Goal: Task Accomplishment & Management: Use online tool/utility

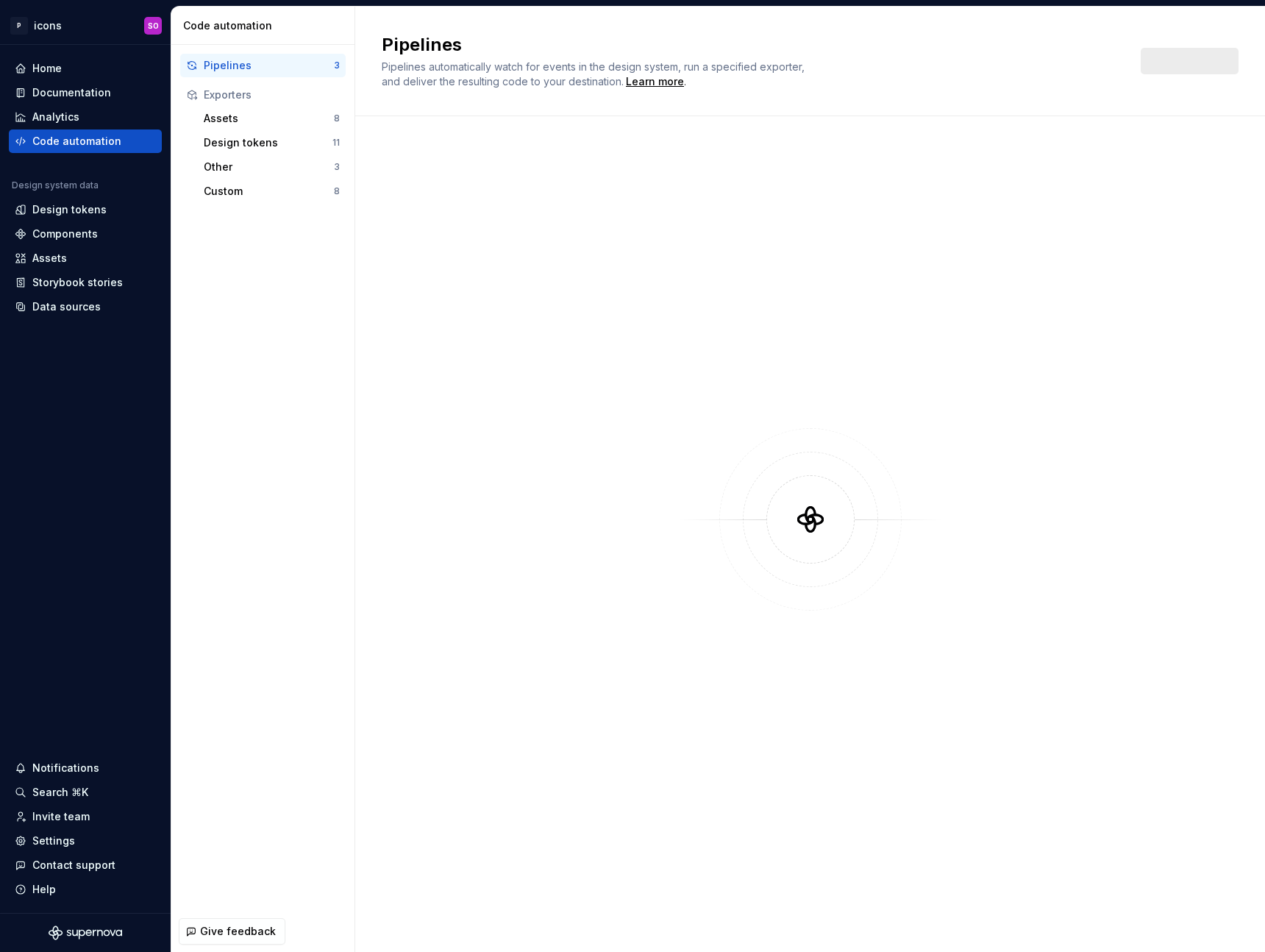
click at [244, 70] on div "Pipelines" at bounding box center [269, 65] width 130 height 15
click at [81, 65] on div "Home" at bounding box center [85, 68] width 141 height 15
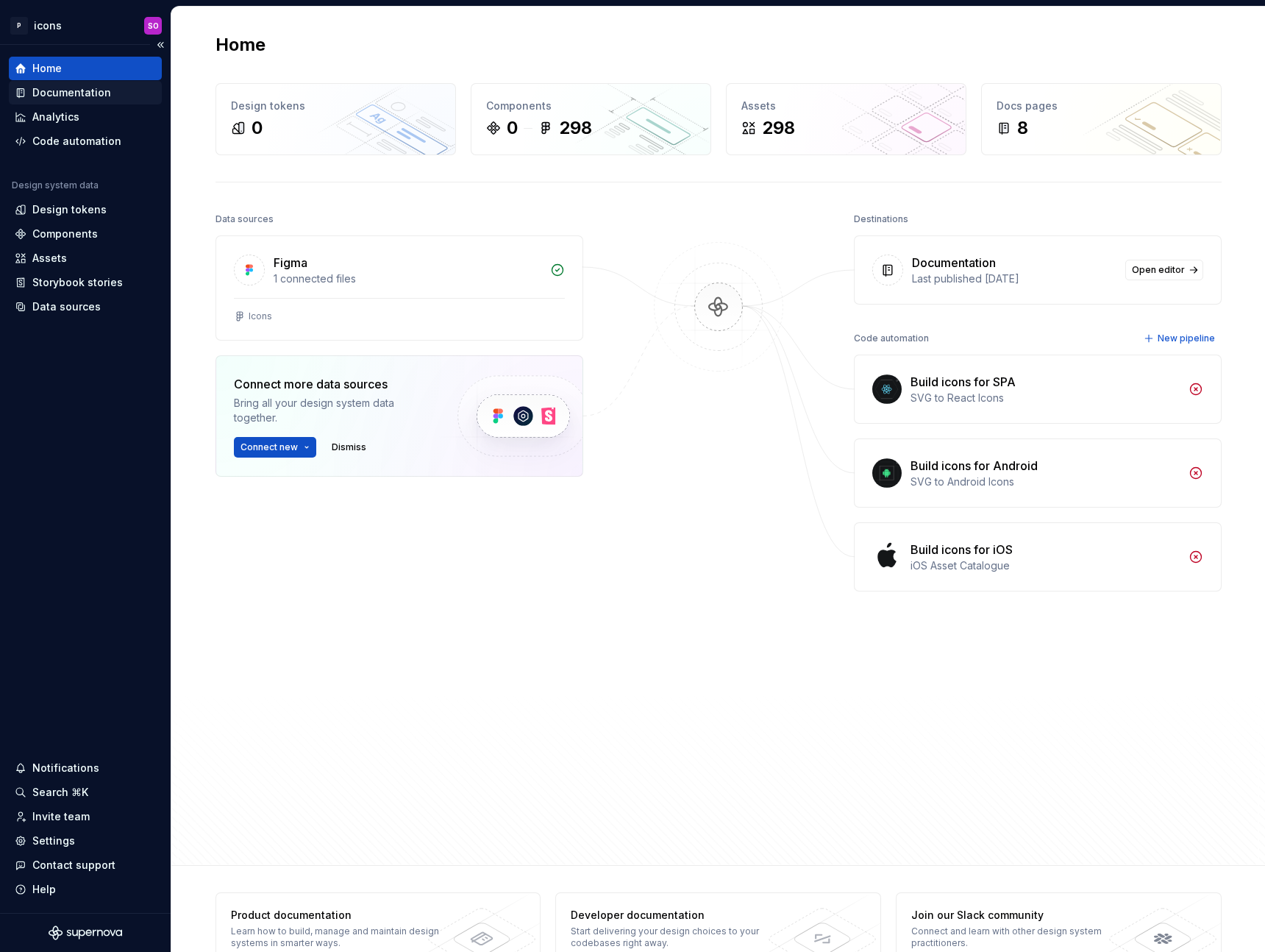
click at [77, 88] on div "Documentation" at bounding box center [72, 92] width 79 height 15
click at [78, 26] on html "P icons SO Home Documentation Analytics Code automation Design system data Desi…" at bounding box center [632, 476] width 1265 height 952
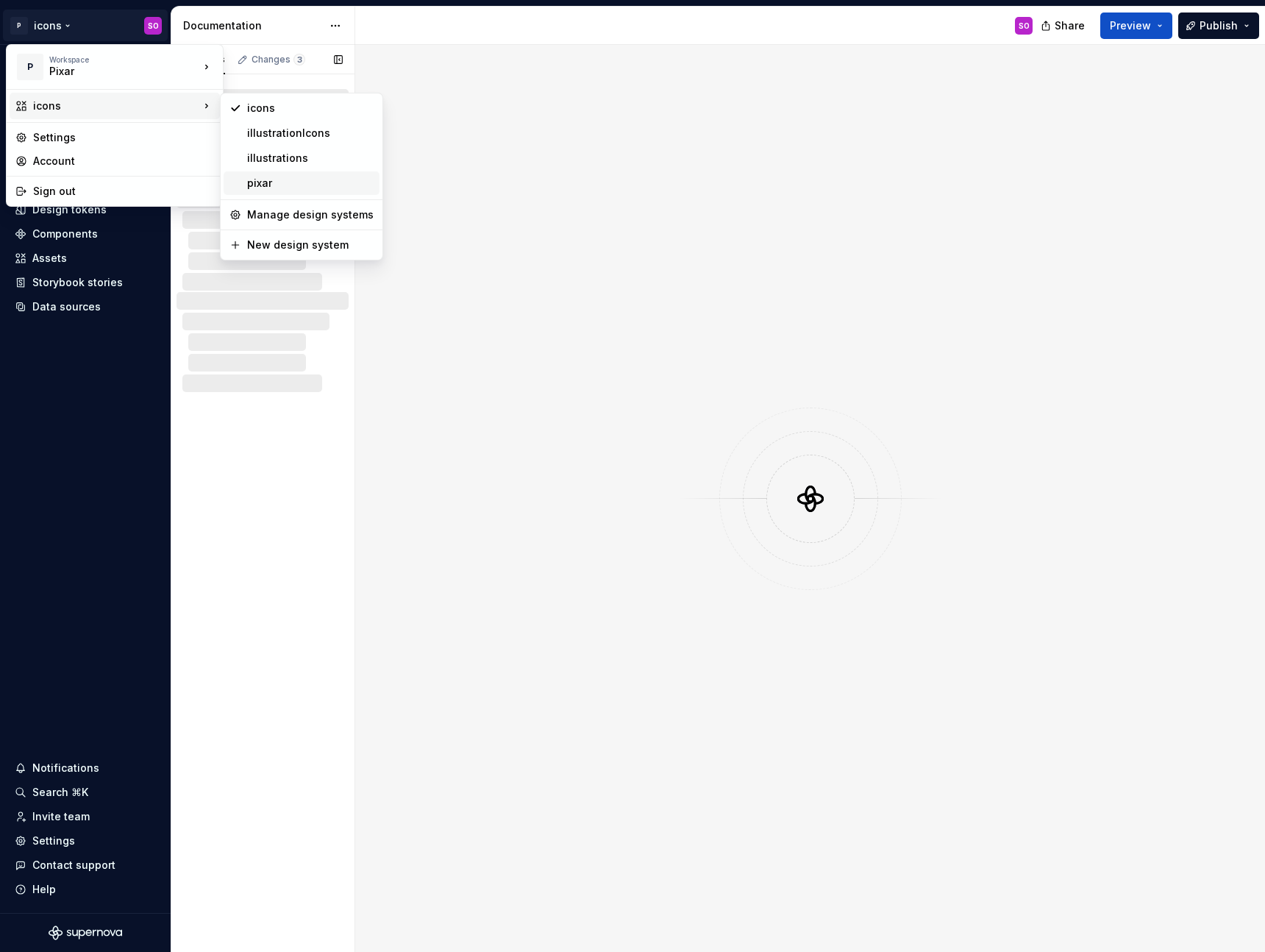
click at [266, 174] on div "pixar" at bounding box center [301, 183] width 156 height 23
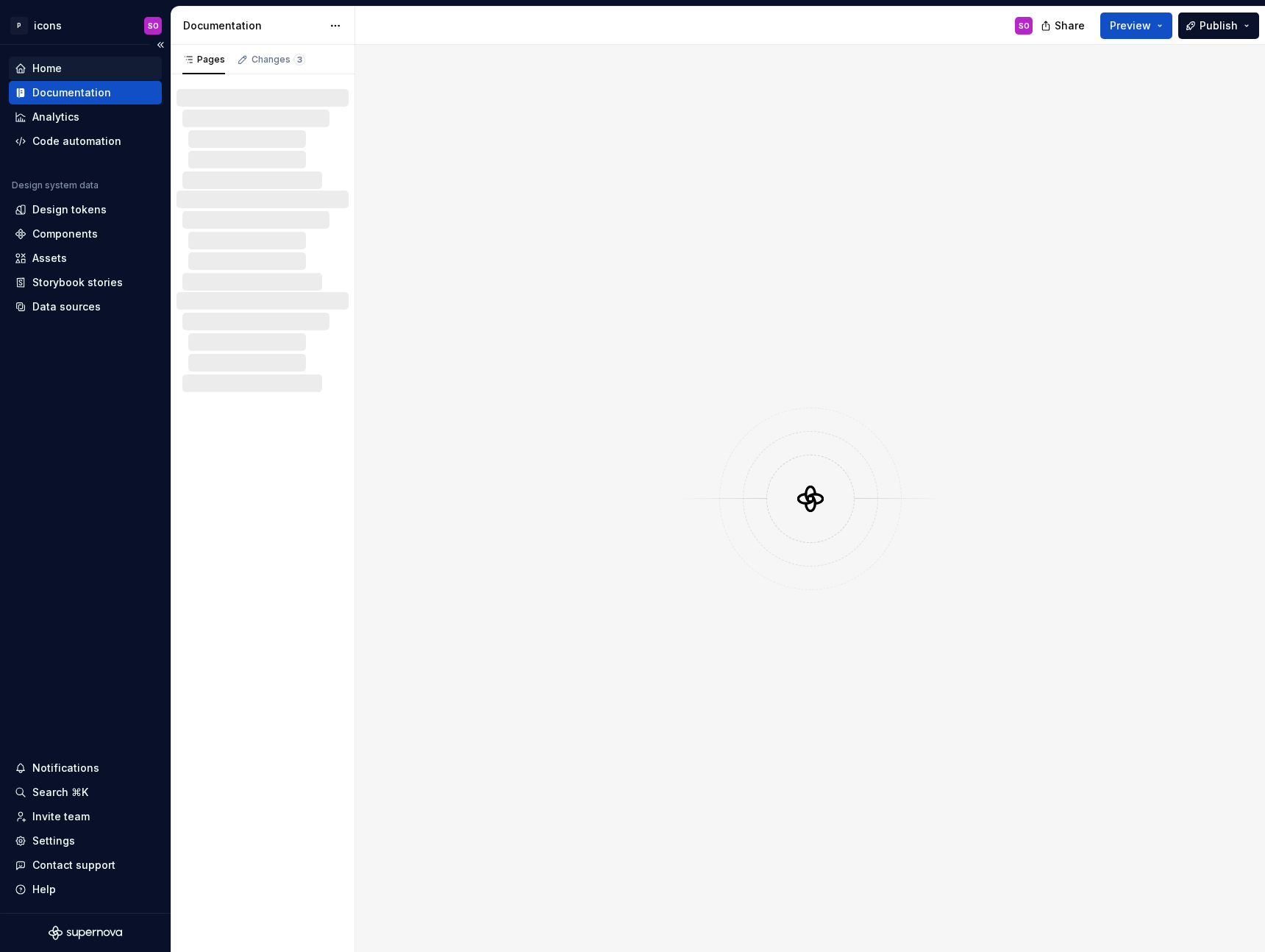
click at [66, 74] on div "Home" at bounding box center [85, 68] width 141 height 15
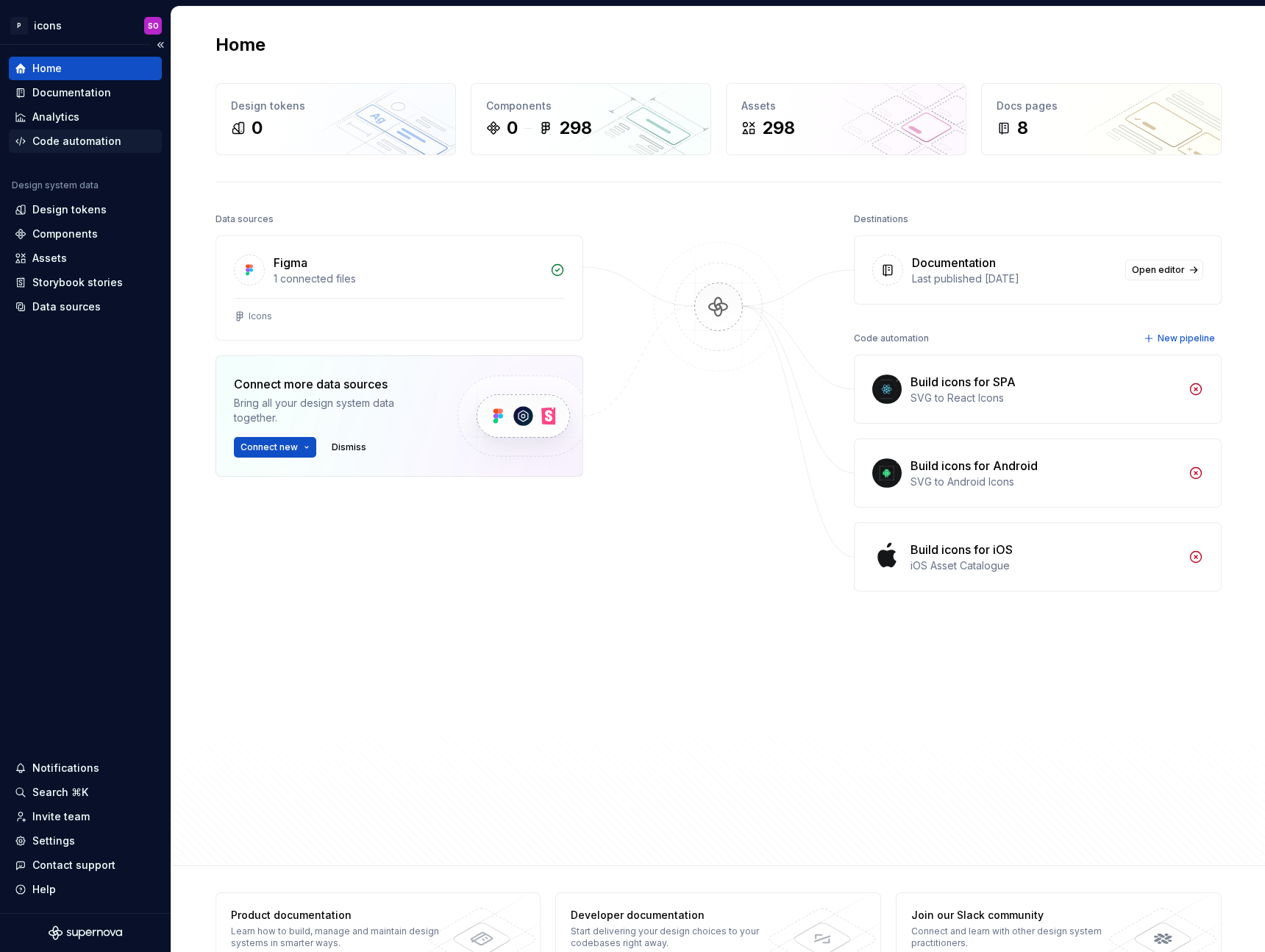
click at [71, 131] on div "Code automation" at bounding box center [85, 141] width 153 height 23
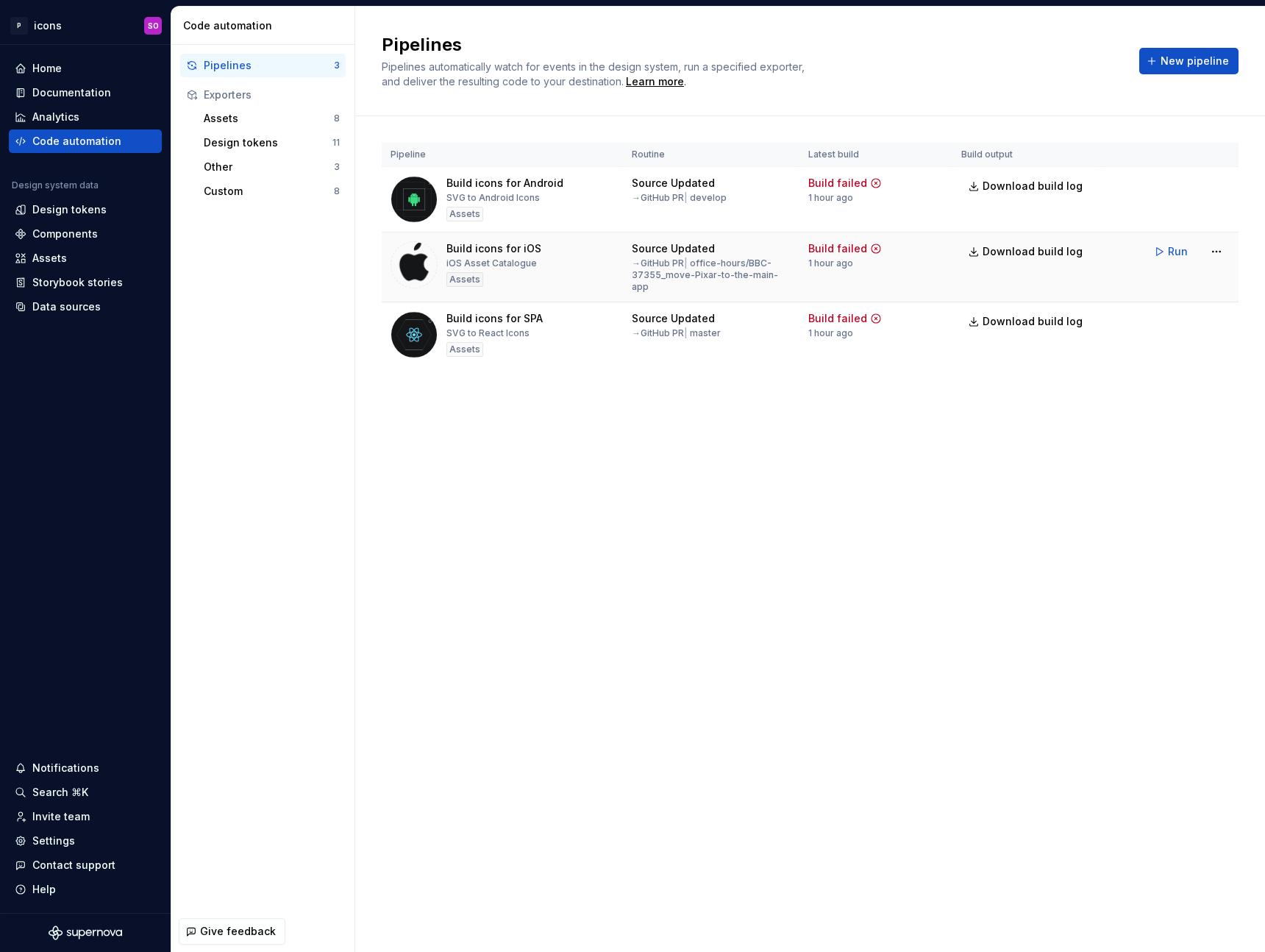
click at [690, 271] on div "→ GitHub PR | office-hours/BBC-37355_move-Pixar-to-the-main-app" at bounding box center [711, 275] width 159 height 36
click at [693, 266] on div "→ GitHub PR | office-hours/BBC-37355_move-Pixar-to-the-main-app" at bounding box center [711, 275] width 159 height 36
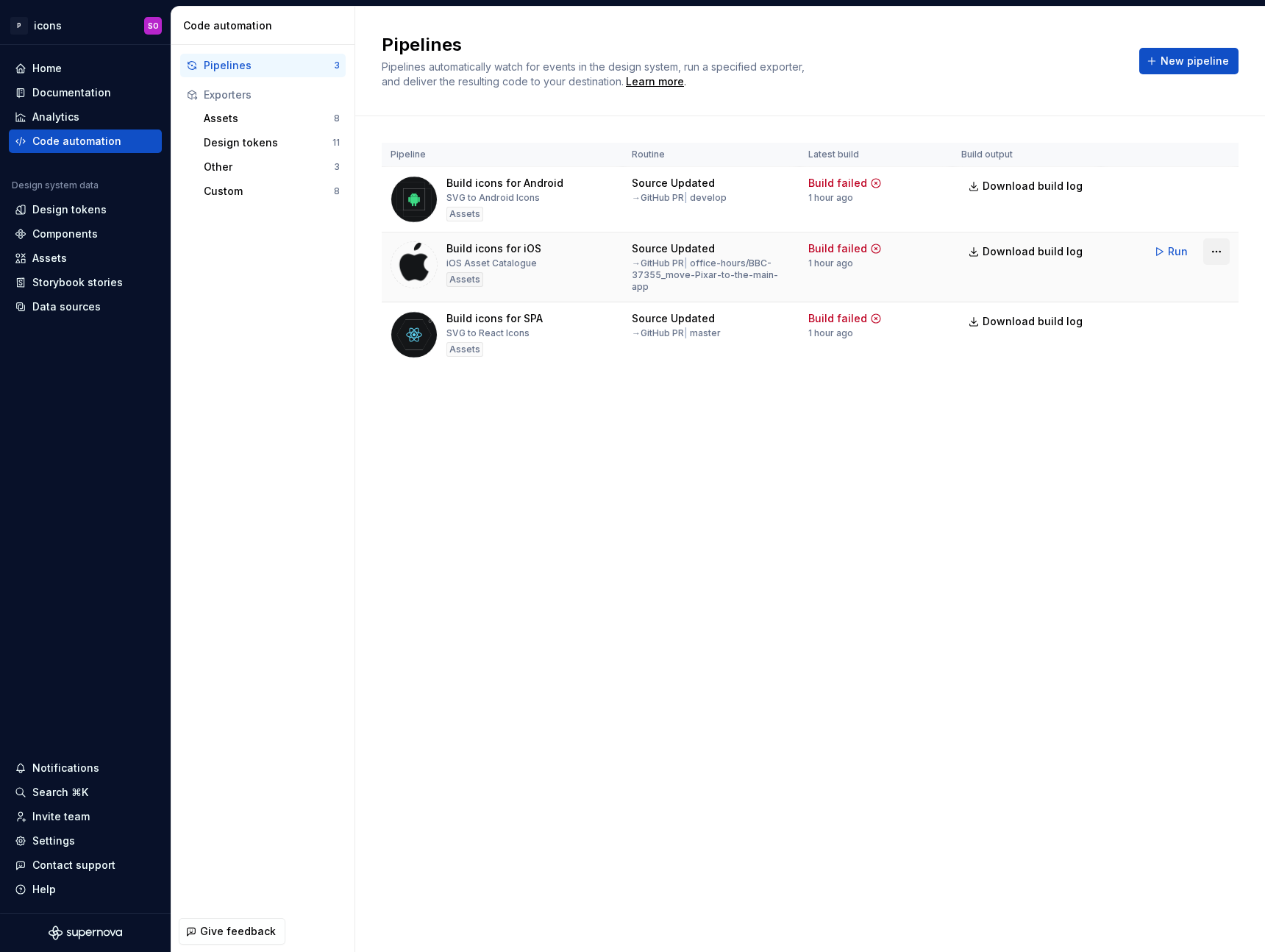
click at [1226, 248] on html "P icons SO Home Documentation Analytics Code automation Design system data Desi…" at bounding box center [632, 476] width 1265 height 952
click at [1201, 286] on div "Edit pipeline" at bounding box center [1198, 283] width 125 height 15
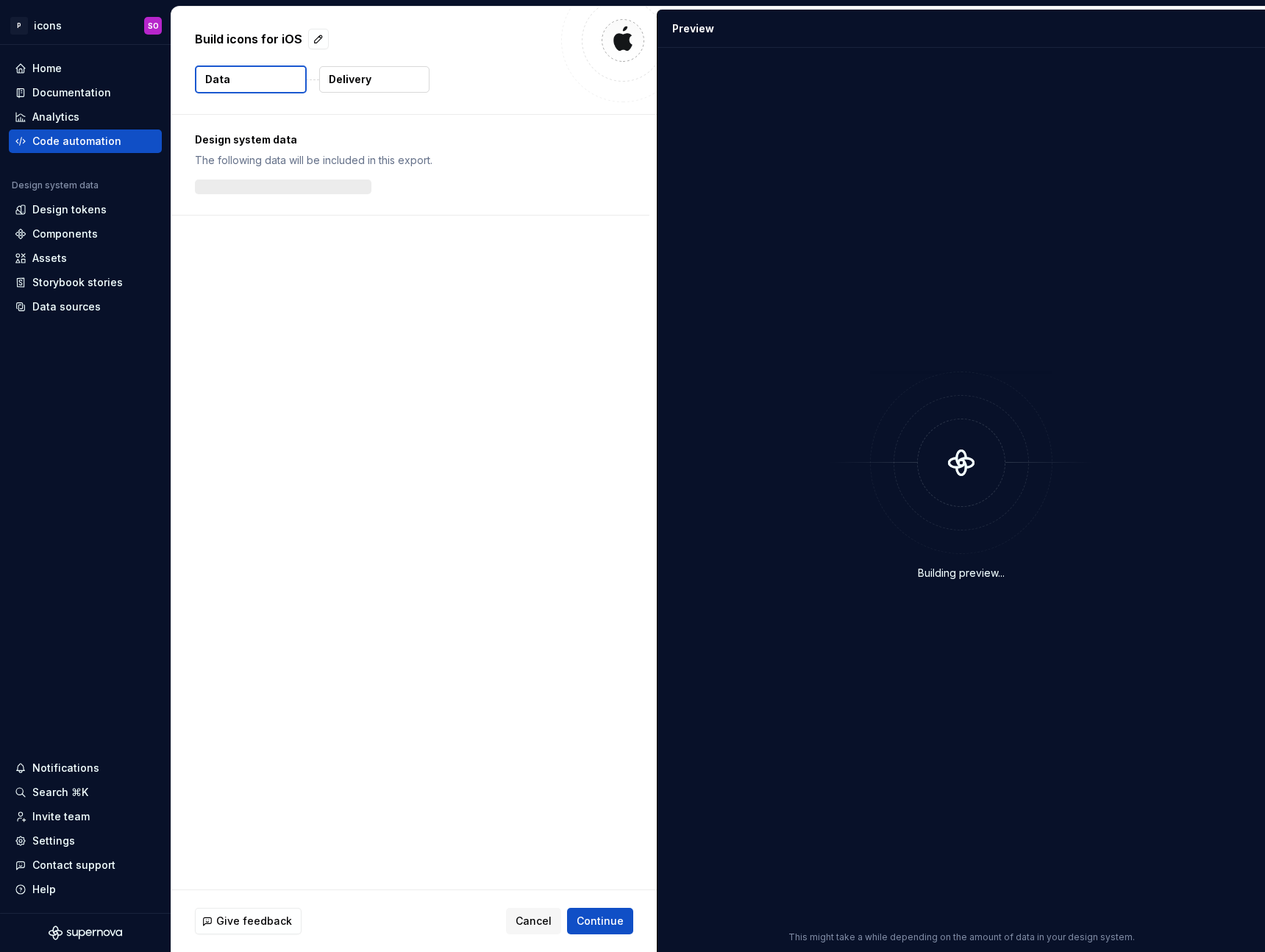
click at [407, 85] on button "Delivery" at bounding box center [374, 79] width 110 height 26
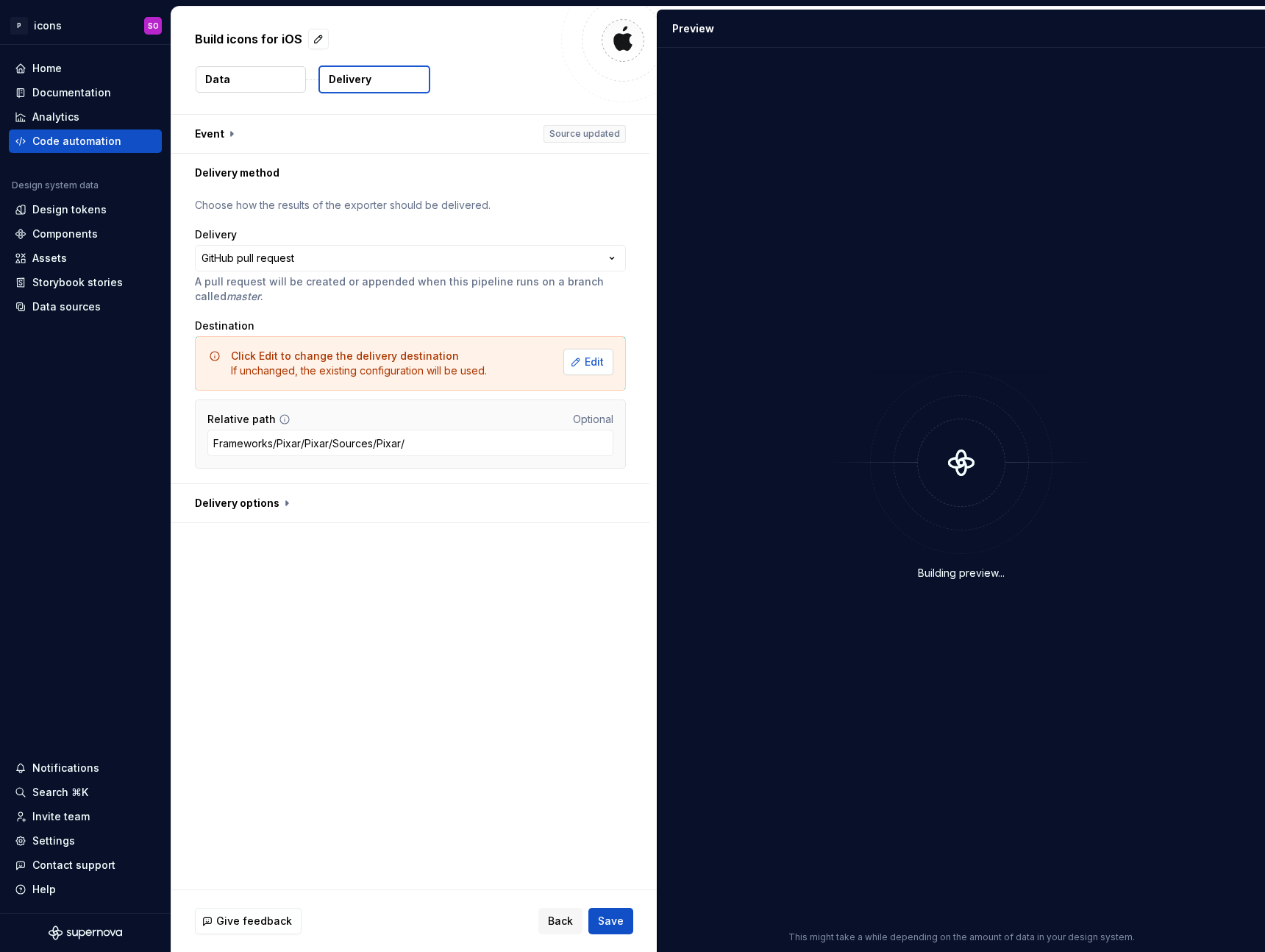
click at [591, 364] on span "Edit" at bounding box center [594, 362] width 19 height 15
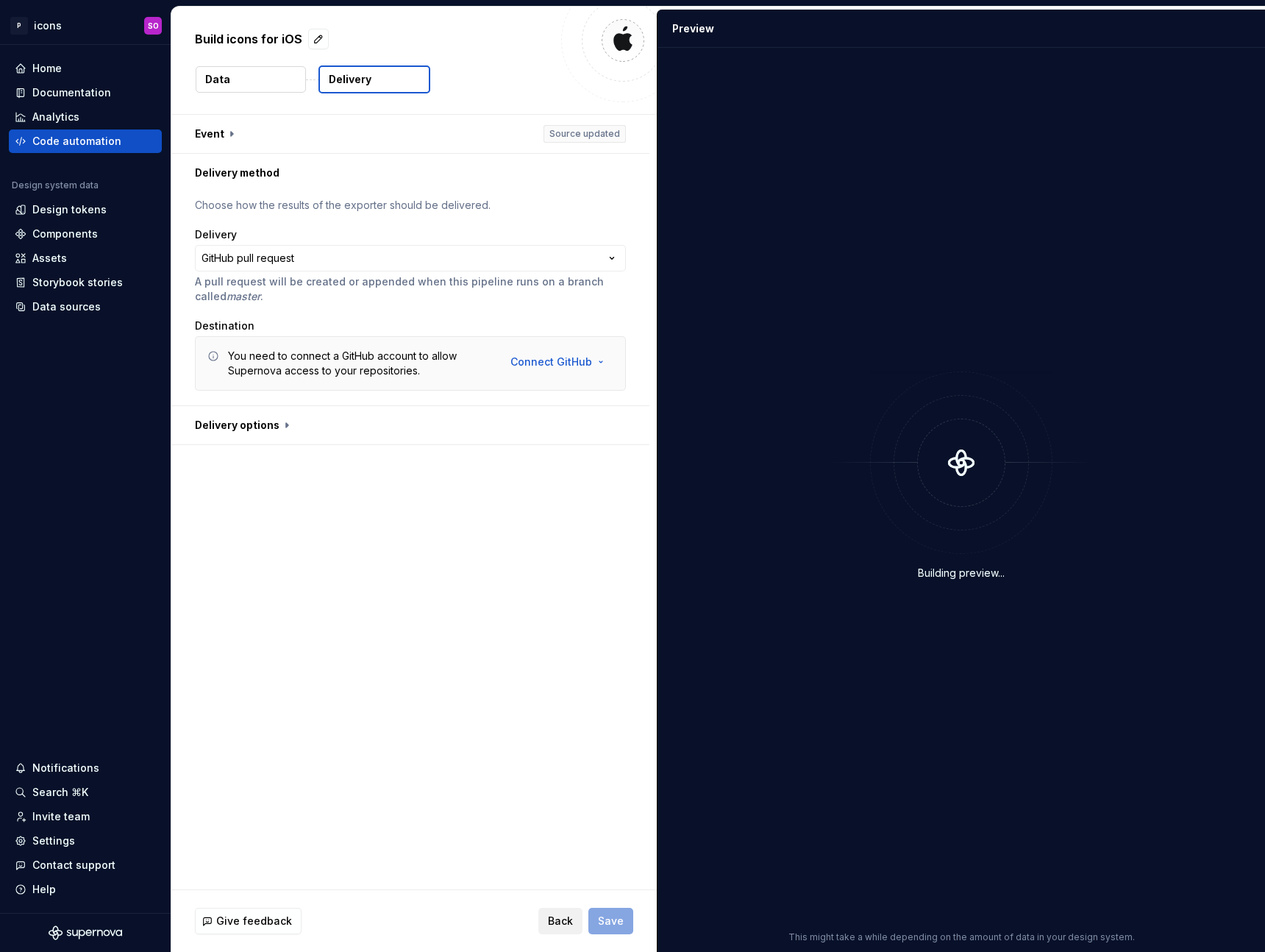
click at [566, 933] on div "Back Save" at bounding box center [586, 921] width 95 height 26
click at [557, 919] on span "Back" at bounding box center [560, 920] width 25 height 15
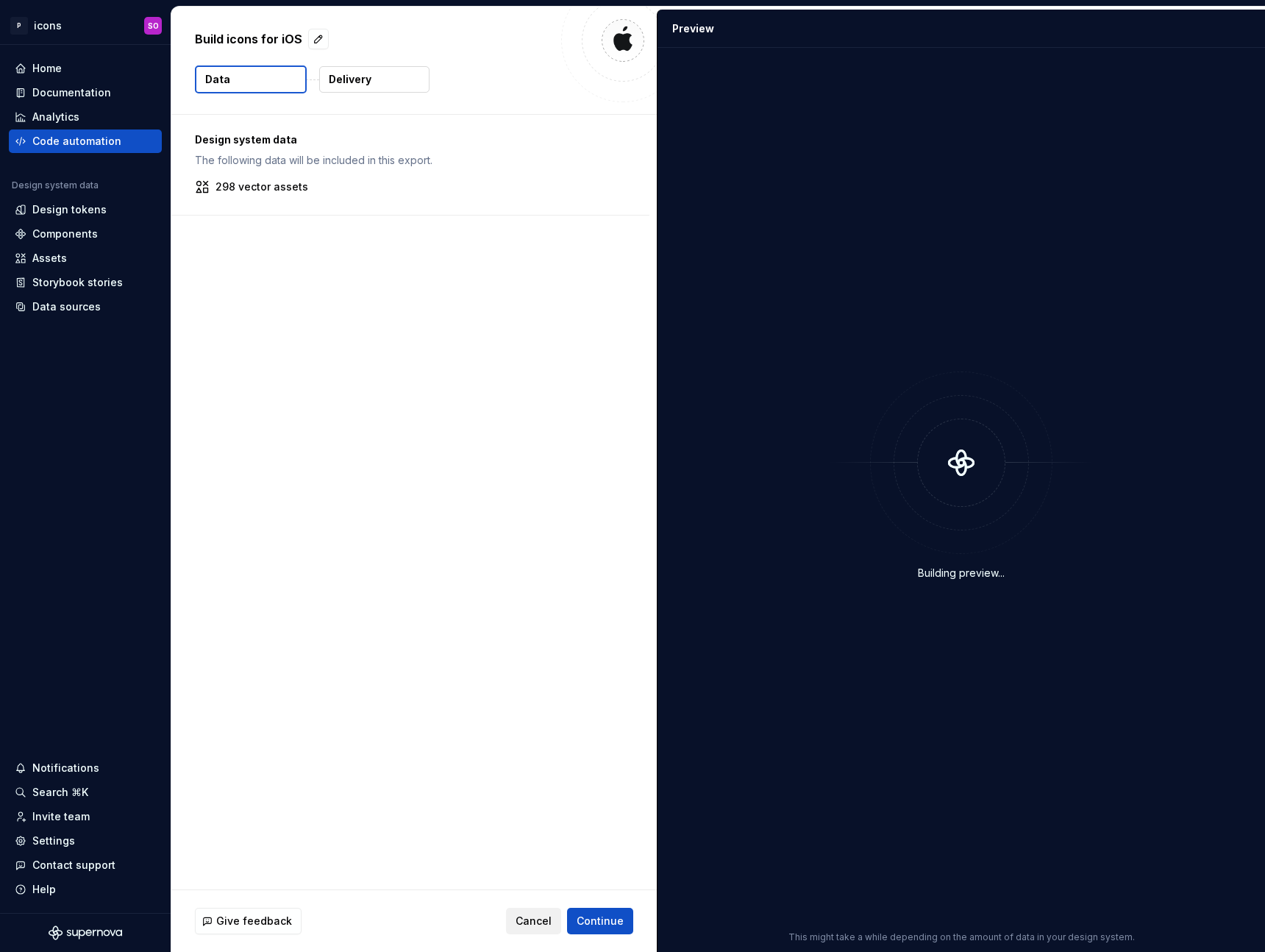
click at [532, 923] on span "Cancel" at bounding box center [534, 920] width 36 height 15
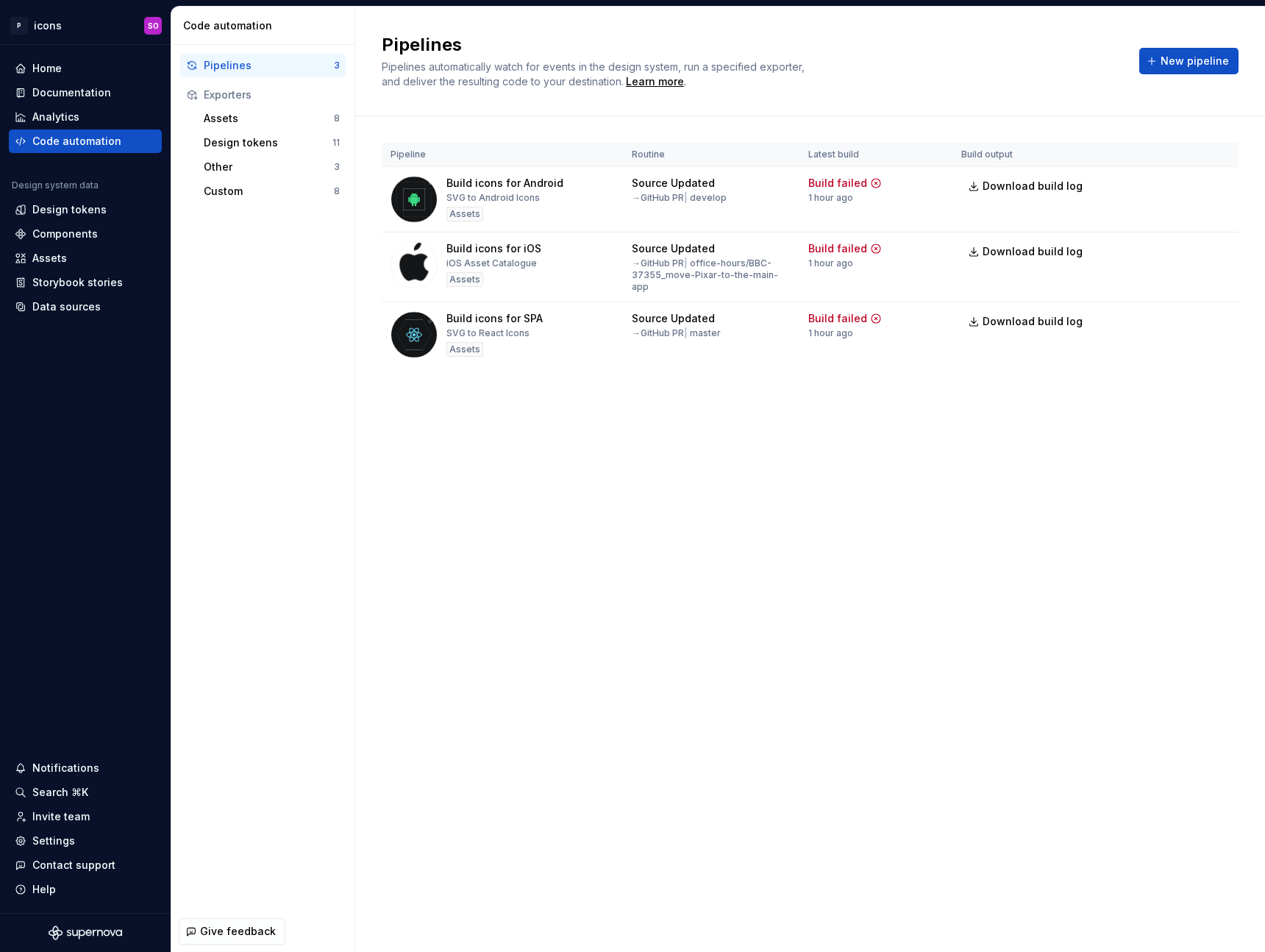
click at [774, 694] on div "Pipelines Pipelines automatically watch for events in the design system, run a …" at bounding box center [810, 479] width 910 height 945
click at [702, 671] on div "Pipelines Pipelines automatically watch for events in the design system, run a …" at bounding box center [810, 479] width 910 height 945
click at [724, 517] on div "Pipelines Pipelines automatically watch for events in the design system, run a …" at bounding box center [810, 479] width 910 height 945
click at [476, 315] on div "Build icons for SPA" at bounding box center [494, 318] width 96 height 15
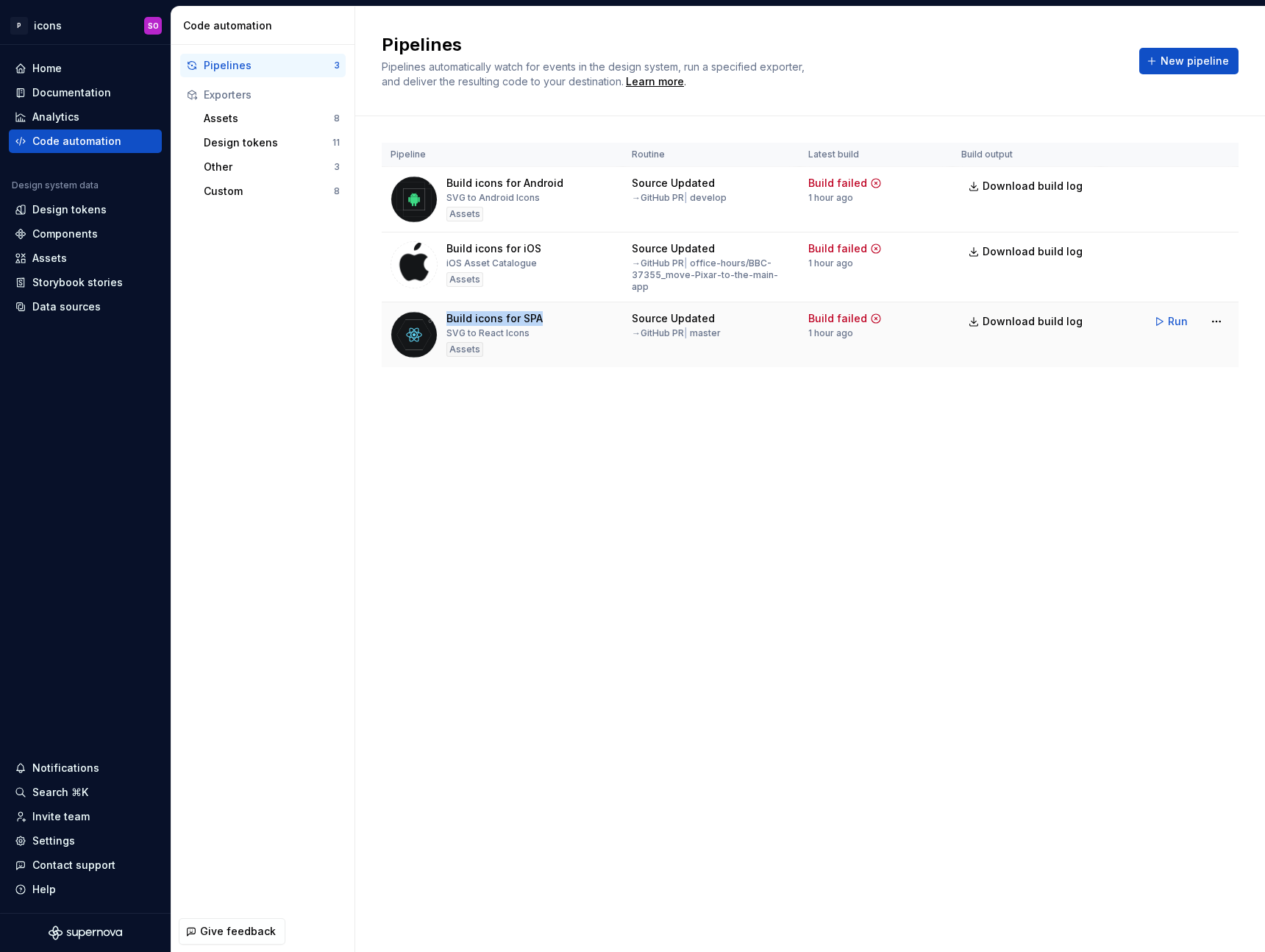
click at [476, 315] on div "Build icons for SPA" at bounding box center [494, 318] width 96 height 15
click at [535, 535] on div "Pipelines Pipelines automatically watch for events in the design system, run a …" at bounding box center [810, 479] width 910 height 945
click at [819, 734] on div "Pipelines Pipelines automatically watch for events in the design system, run a …" at bounding box center [810, 479] width 910 height 945
click at [520, 517] on div "Pipelines Pipelines automatically watch for events in the design system, run a …" at bounding box center [810, 479] width 910 height 945
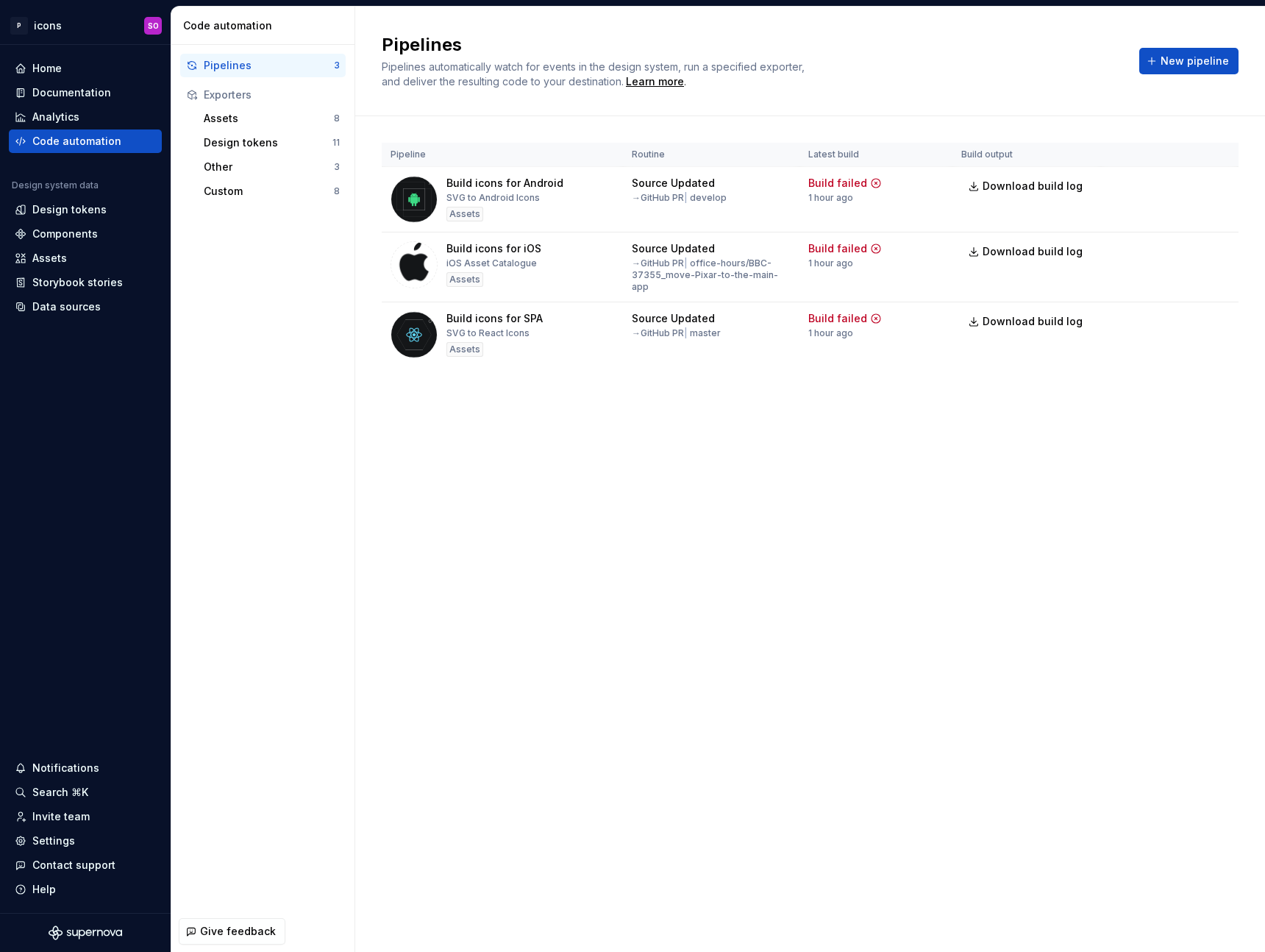
click at [595, 488] on div "Pipelines Pipelines automatically watch for events in the design system, run a …" at bounding box center [810, 479] width 910 height 945
click at [778, 78] on div "Pipelines automatically watch for events in the design system, run a specified …" at bounding box center [603, 74] width 442 height 29
click at [771, 61] on span "Pipelines automatically watch for events in the design system, run a specified …" at bounding box center [595, 74] width 426 height 27
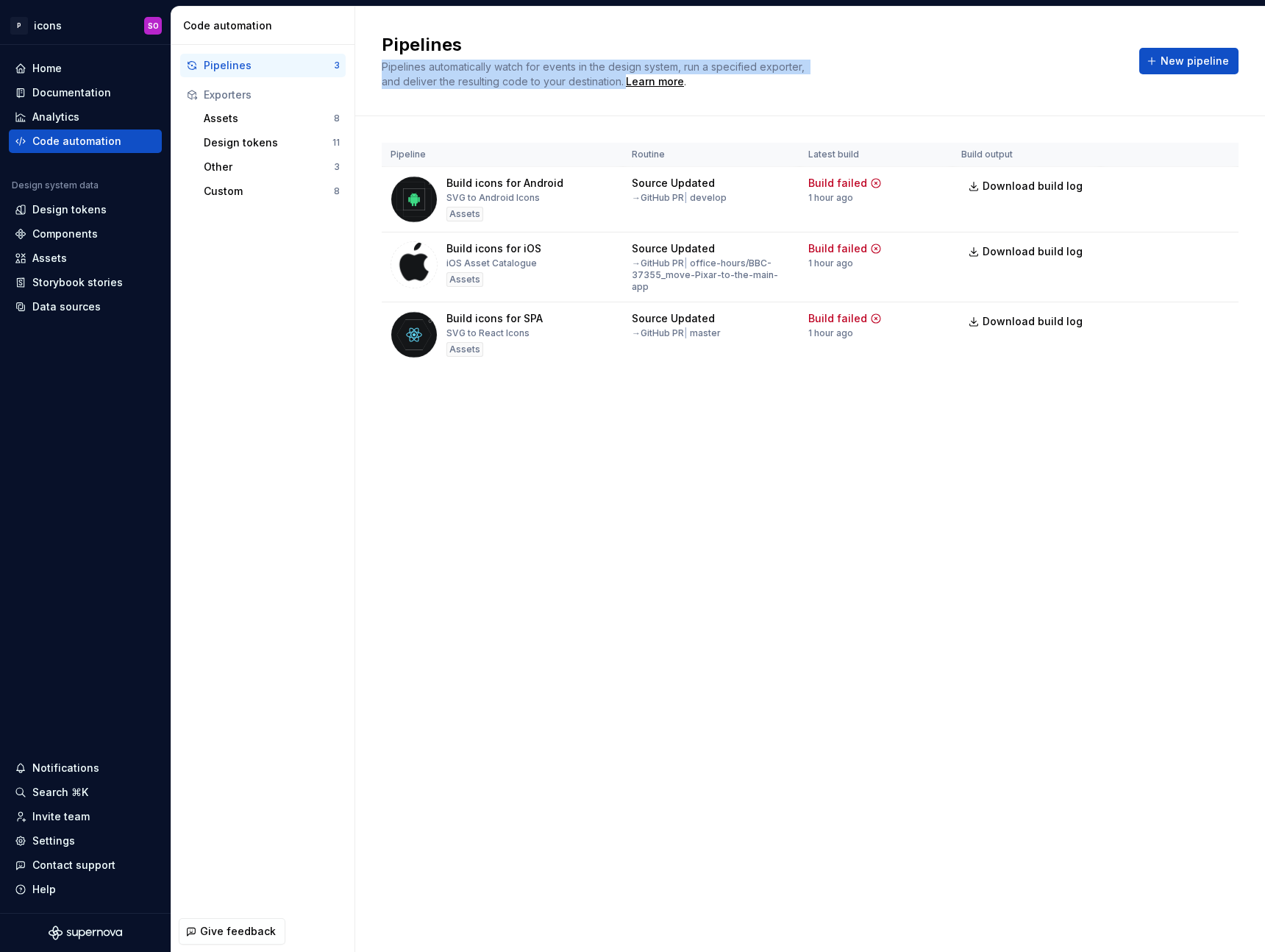
click at [771, 61] on span "Pipelines automatically watch for events in the design system, run a specified …" at bounding box center [595, 74] width 426 height 27
click at [978, 642] on div "Pipelines Pipelines automatically watch for events in the design system, run a …" at bounding box center [810, 479] width 910 height 945
click at [776, 687] on div "Pipelines Pipelines automatically watch for events in the design system, run a …" at bounding box center [810, 479] width 910 height 945
click at [1043, 16] on div "Pipelines Pipelines automatically watch for events in the design system, run a …" at bounding box center [810, 61] width 910 height 109
